Goal: Transaction & Acquisition: Purchase product/service

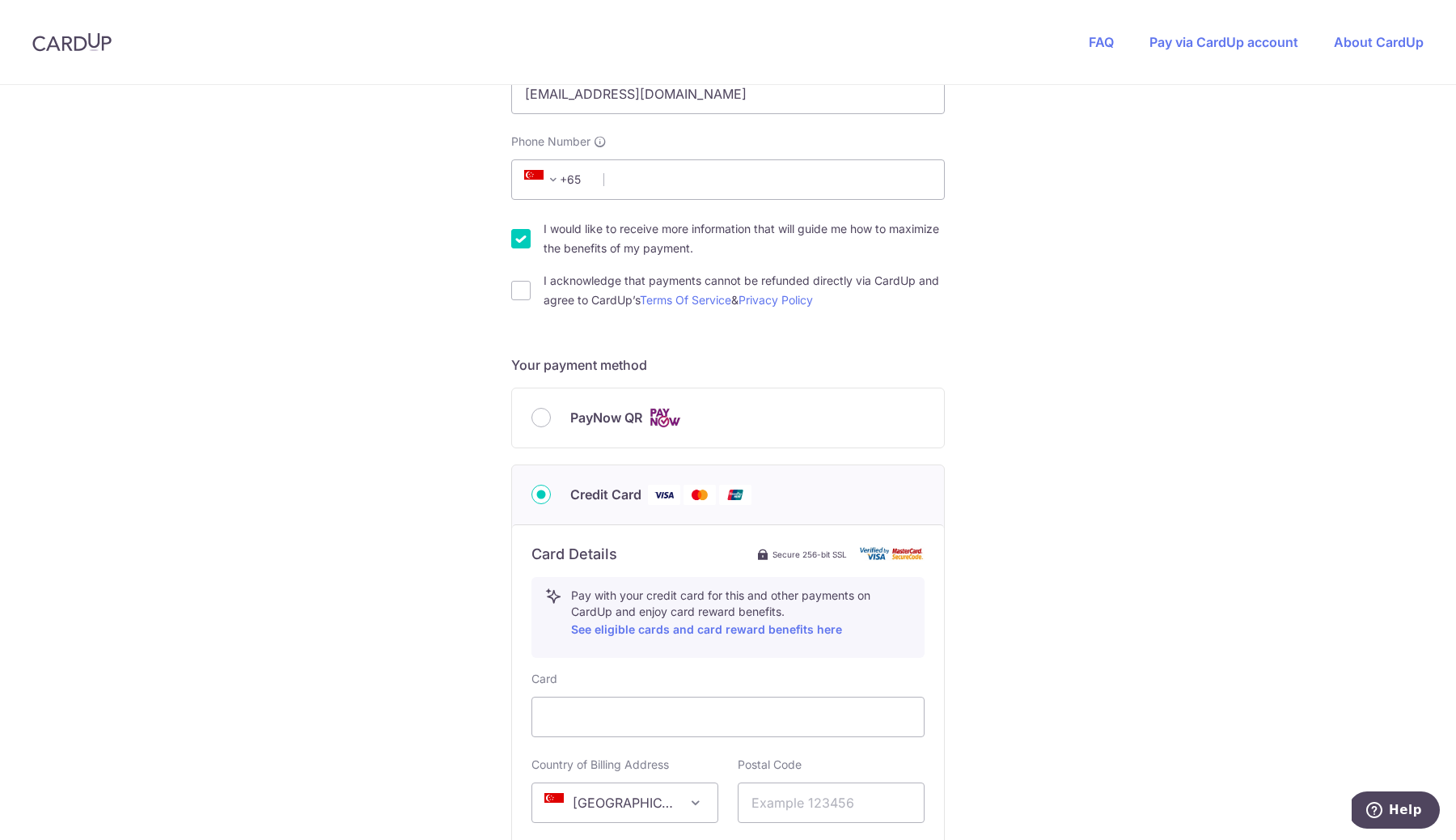
scroll to position [440, 0]
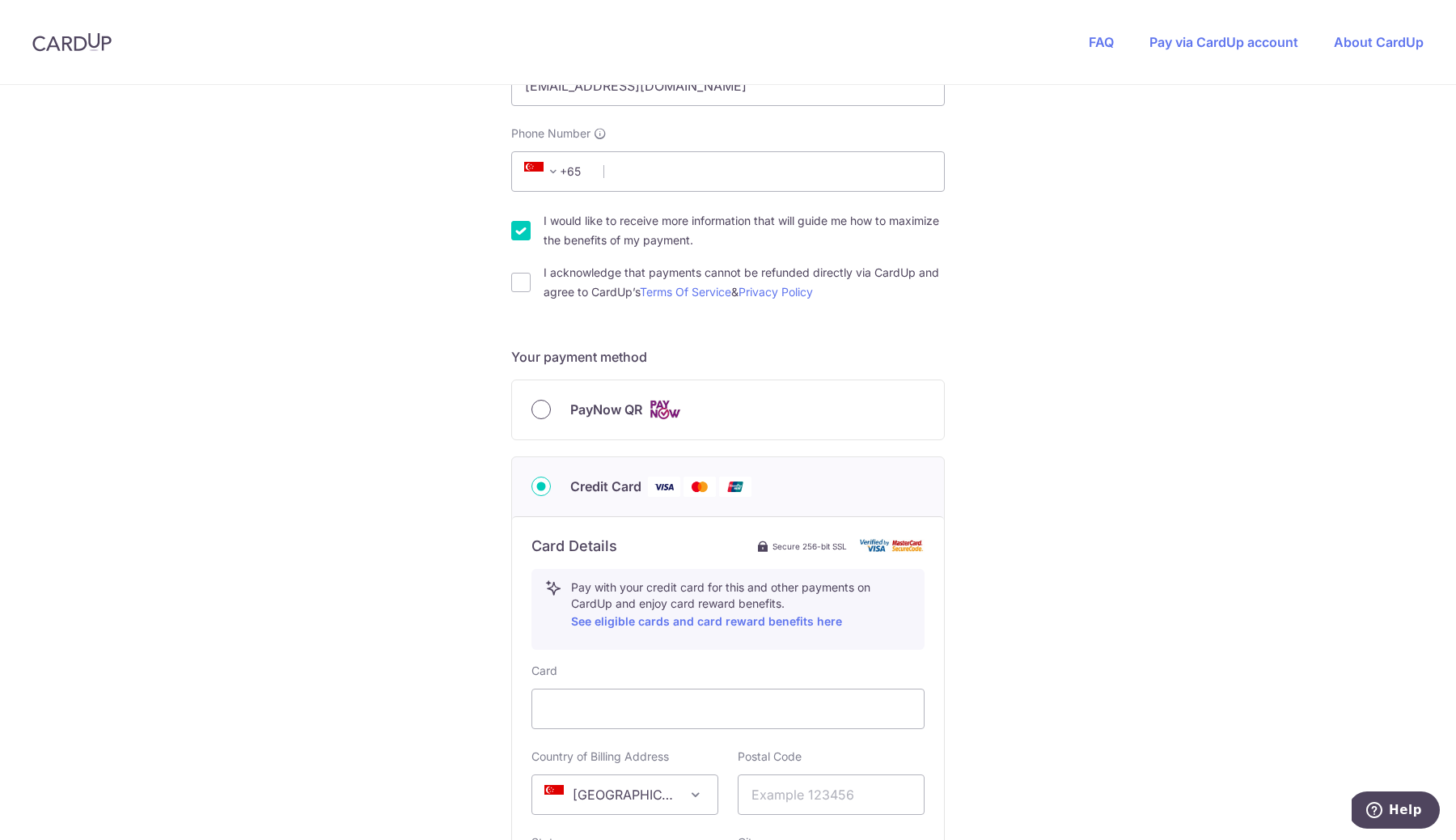
click at [540, 410] on input "PayNow QR" at bounding box center [541, 409] width 19 height 19
radio input "true"
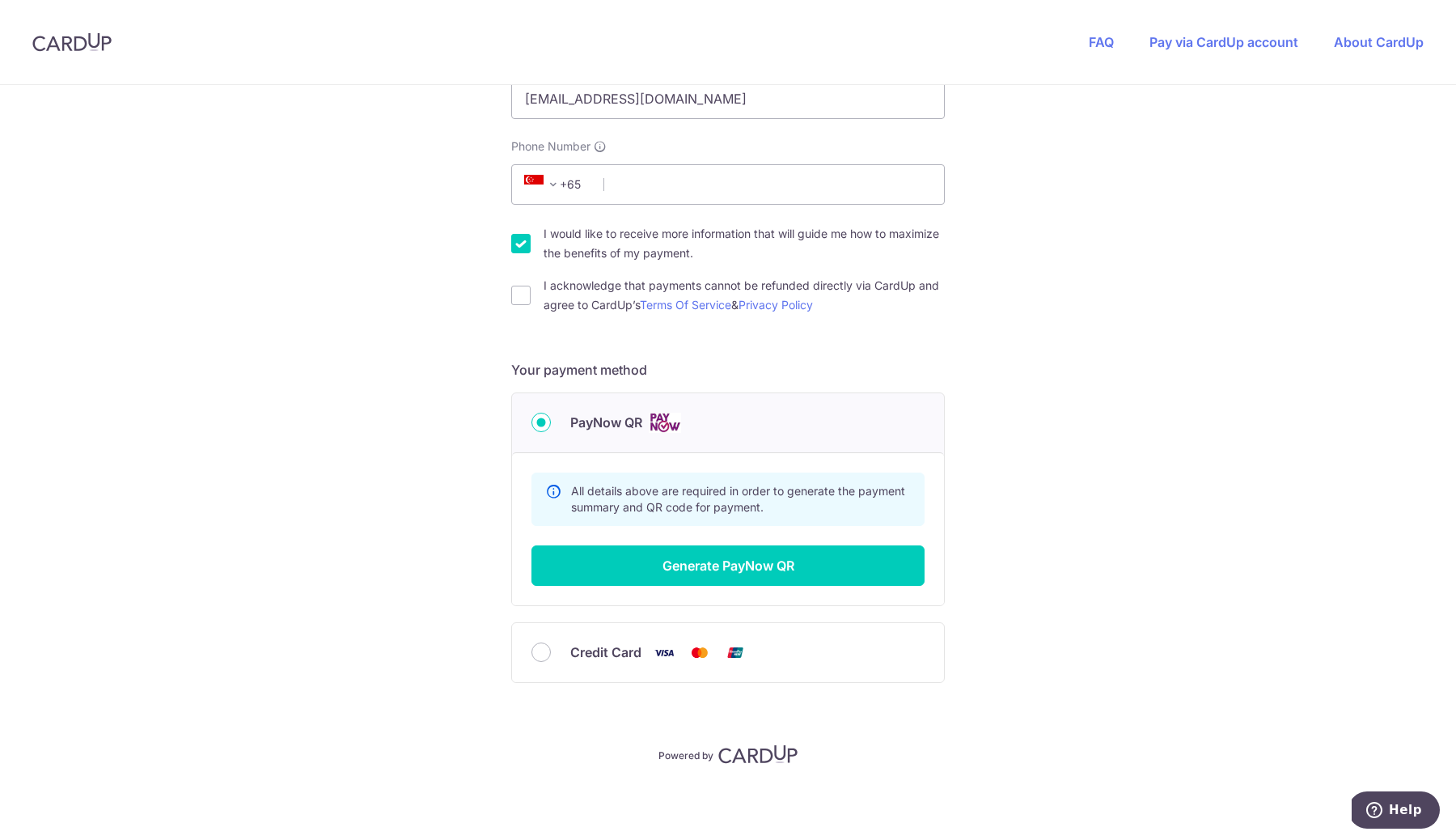
scroll to position [426, 0]
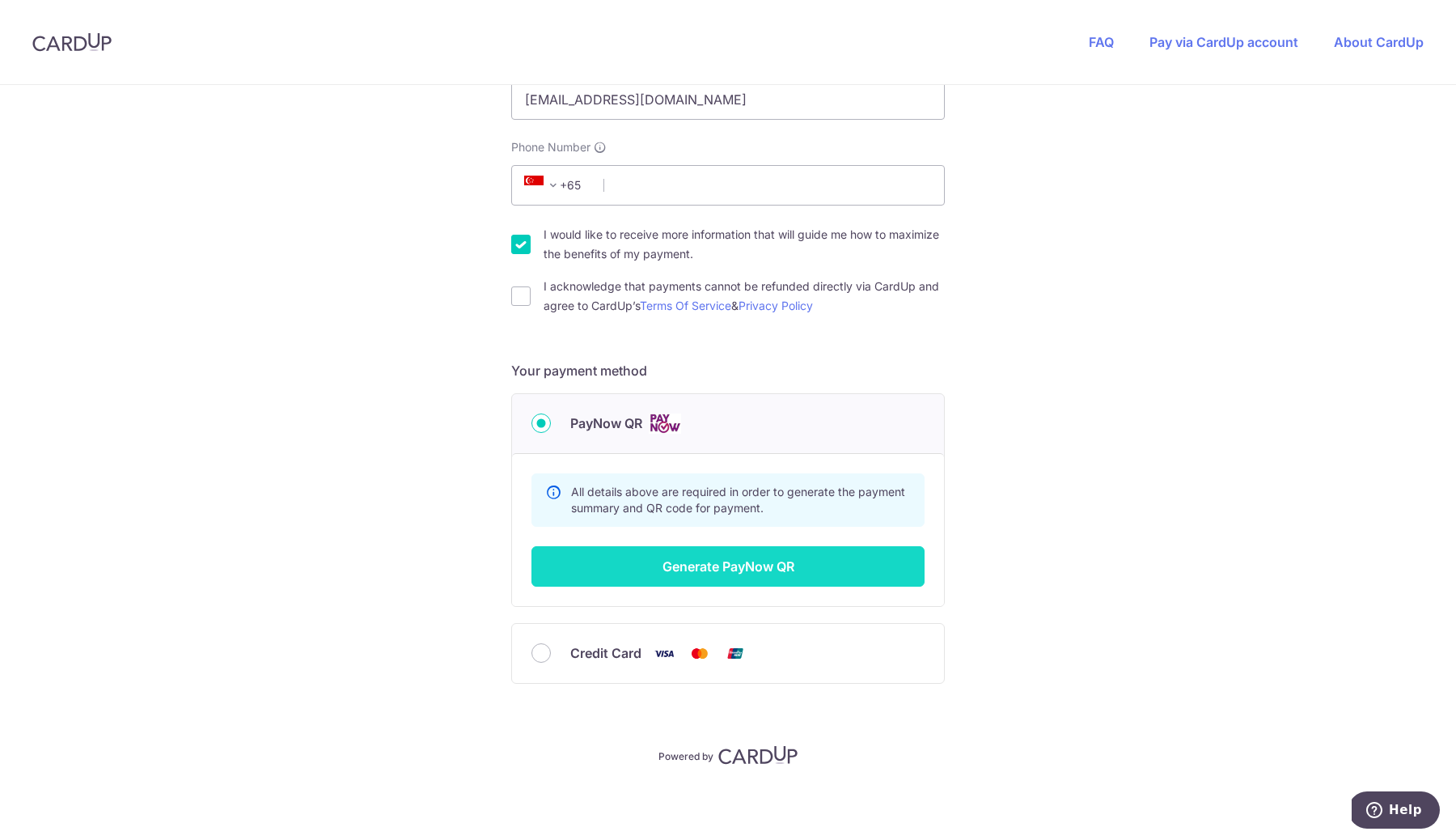
click at [809, 566] on button "Generate PayNow QR" at bounding box center [728, 567] width 393 height 41
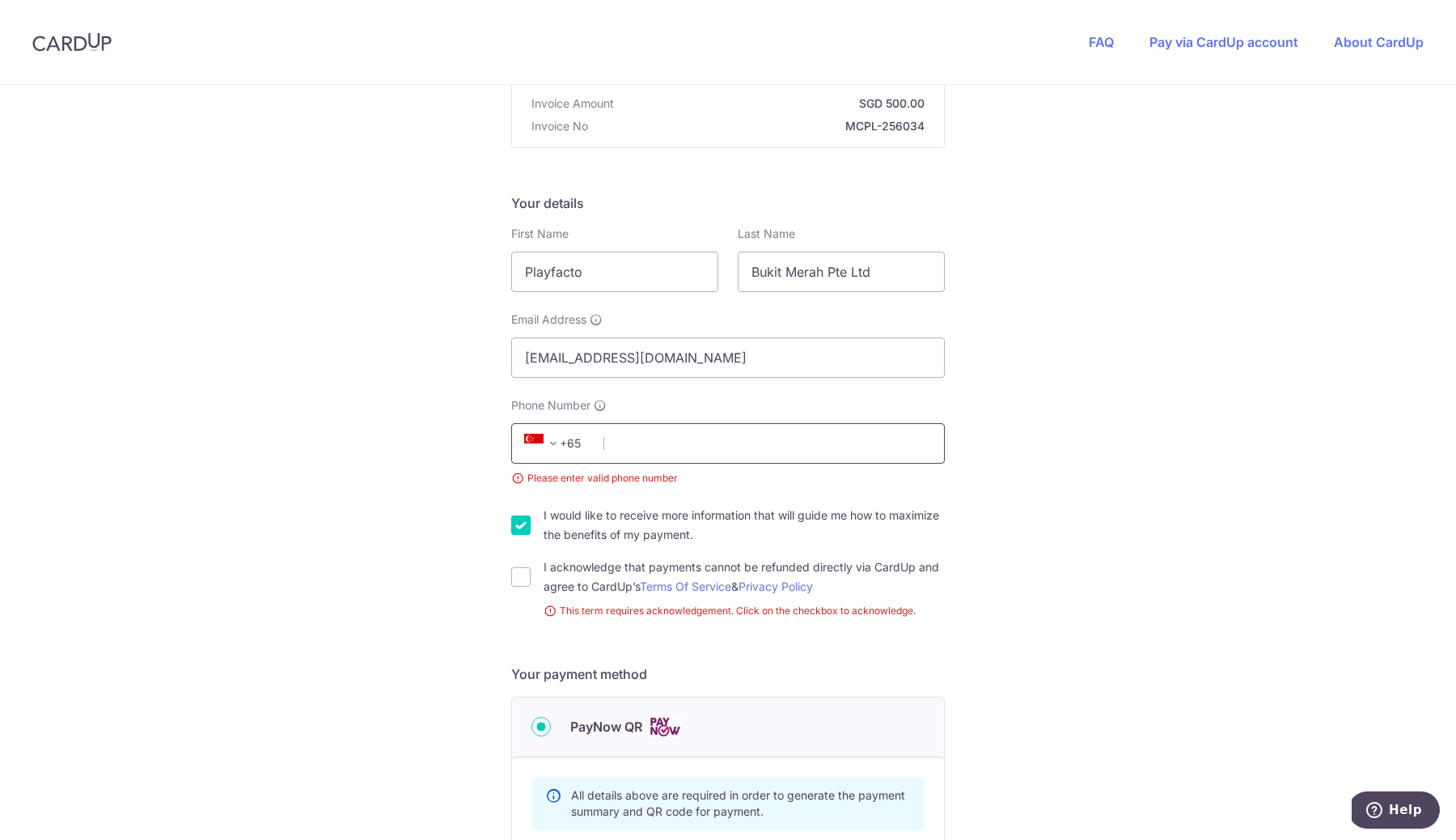
scroll to position [165, 0]
click at [515, 523] on input "I would like to receive more information that will guide me how to maximize the…" at bounding box center [521, 529] width 19 height 19
checkbox input "false"
click at [1052, 533] on div "You are paying BE MITEY COMPANY PTE. LTD. BE MITEY COMPANY PTE. LTD. uses CardU…" at bounding box center [728, 534] width 1456 height 1228
click at [833, 453] on input "Phone Number" at bounding box center [728, 447] width 434 height 41
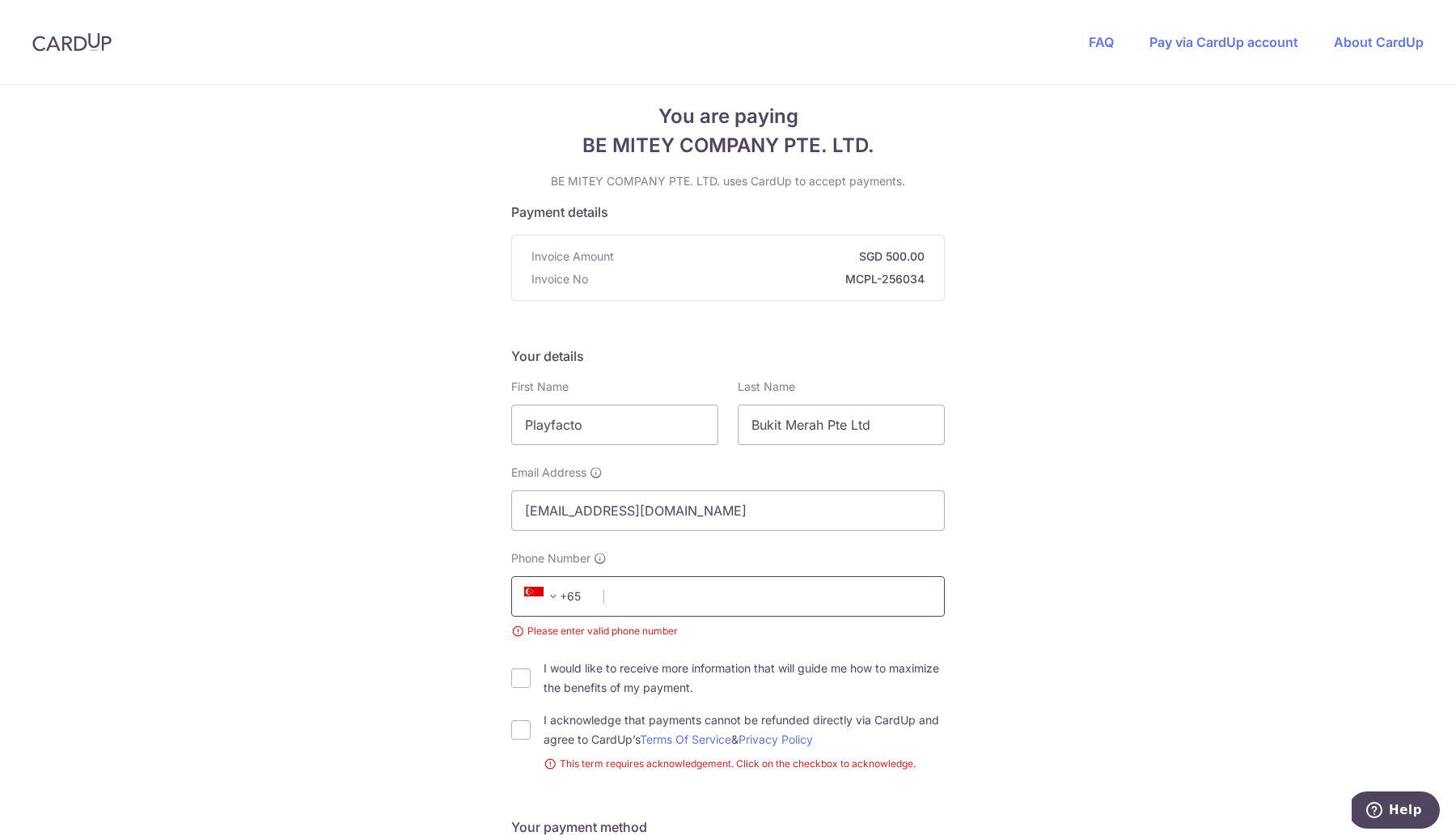
scroll to position [0, 0]
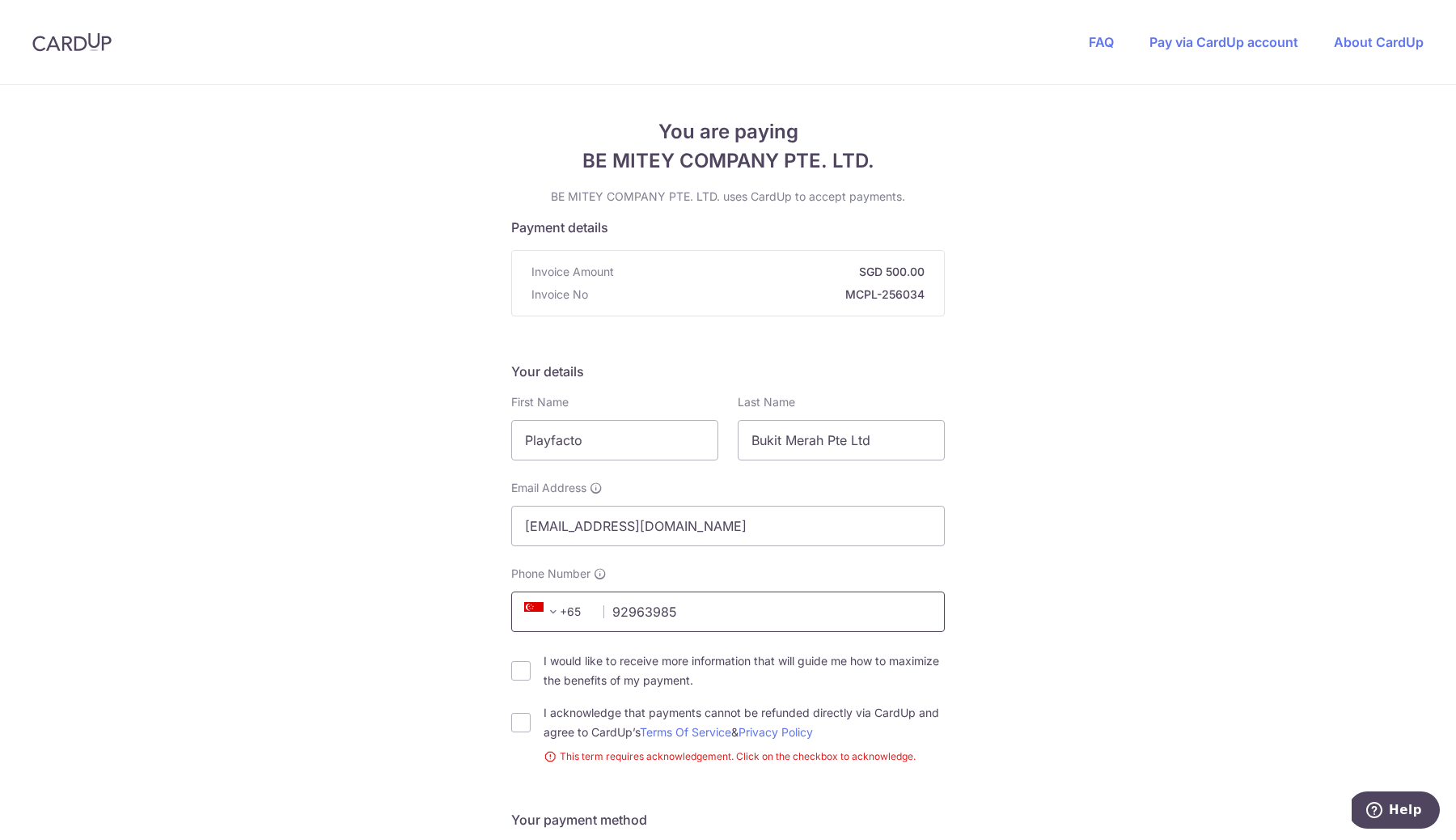
type input "92963985"
click at [1173, 447] on div "You are paying BE MITEY COMPANY PTE. LTD. BE MITEY COMPANY PTE. LTD. uses CardU…" at bounding box center [728, 688] width 1456 height 1205
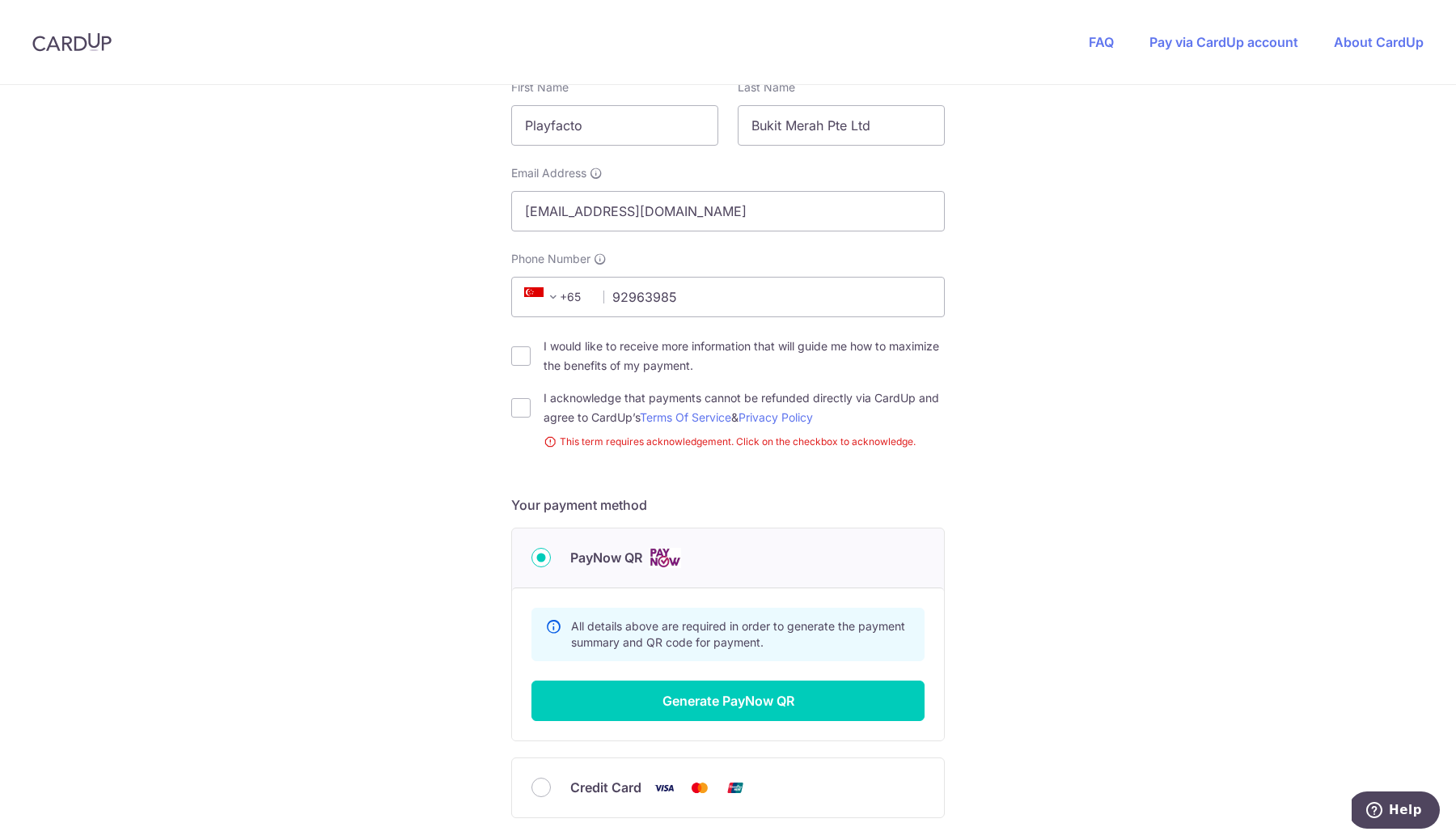
scroll to position [343, 0]
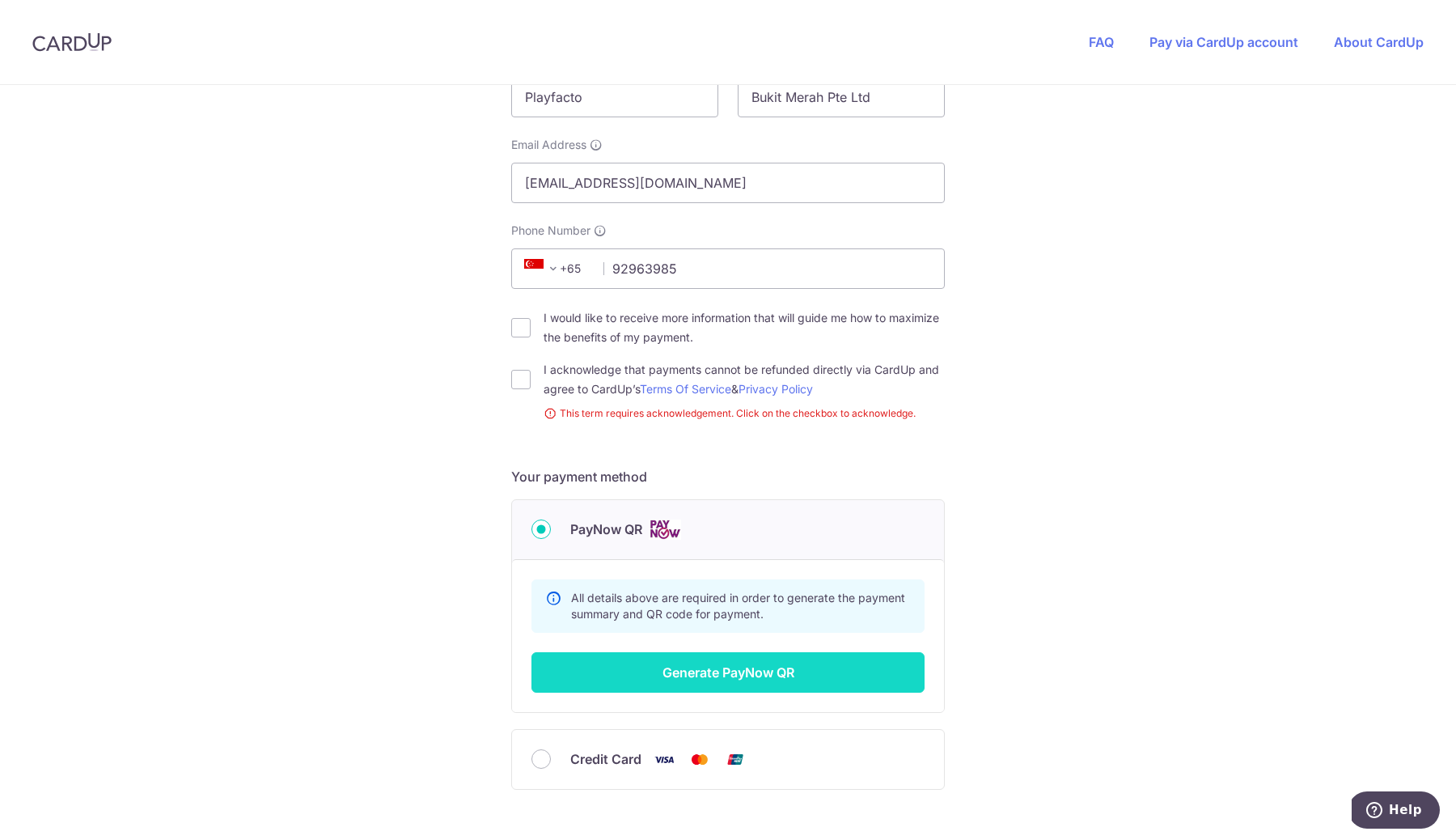
click at [824, 665] on button "Generate PayNow QR" at bounding box center [728, 673] width 393 height 41
click at [519, 379] on input "I acknowledge that payments cannot be refunded directly via CardUp and agree to…" at bounding box center [521, 379] width 19 height 19
checkbox input "true"
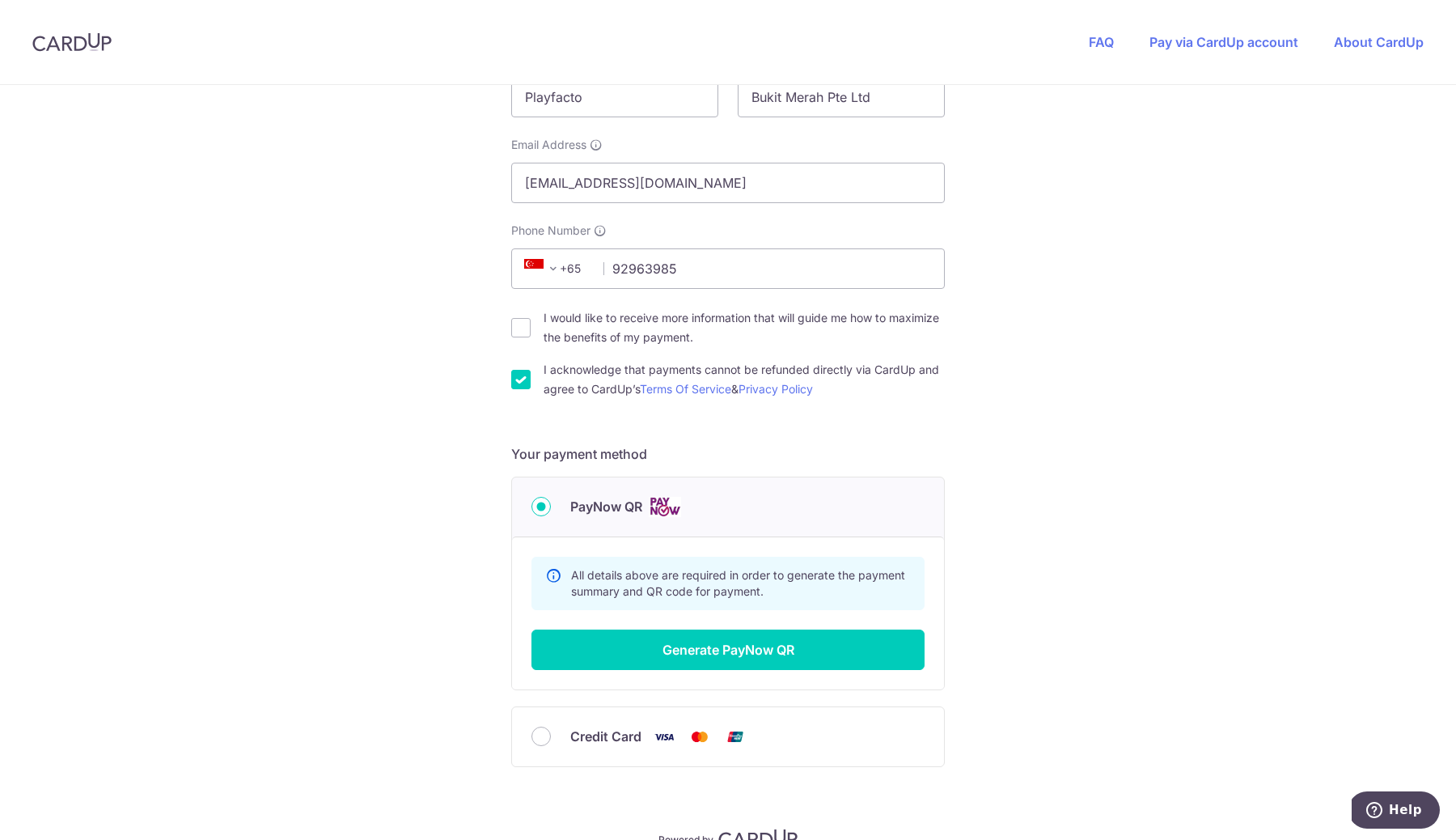
click at [1080, 493] on div "You are paying BE MITEY COMPANY PTE. LTD. BE MITEY COMPANY PTE. LTD. uses CardU…" at bounding box center [728, 333] width 1456 height 1183
click at [817, 647] on button "Generate PayNow QR" at bounding box center [728, 650] width 393 height 41
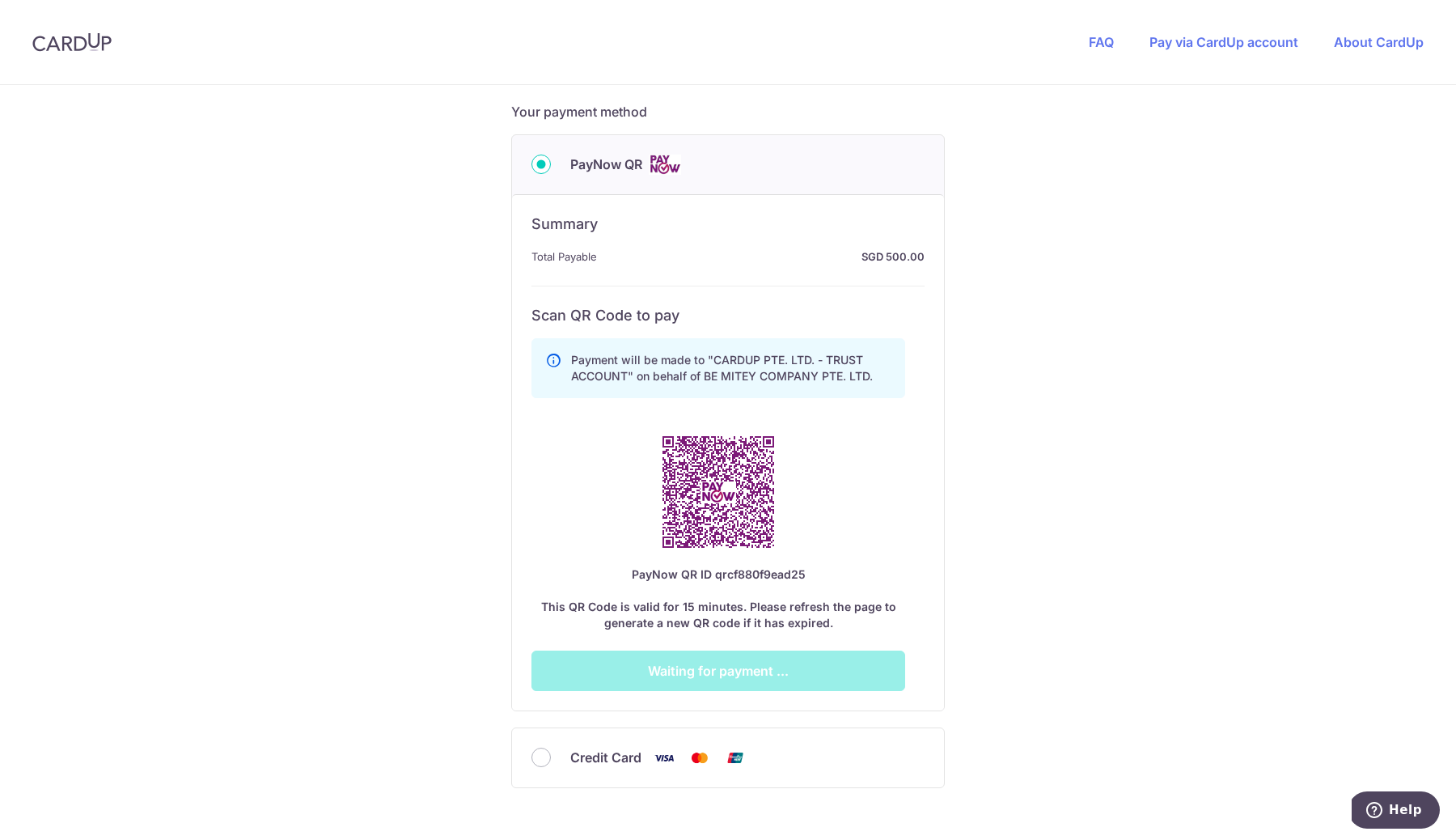
scroll to position [734, 0]
